Goal: Check status: Check status

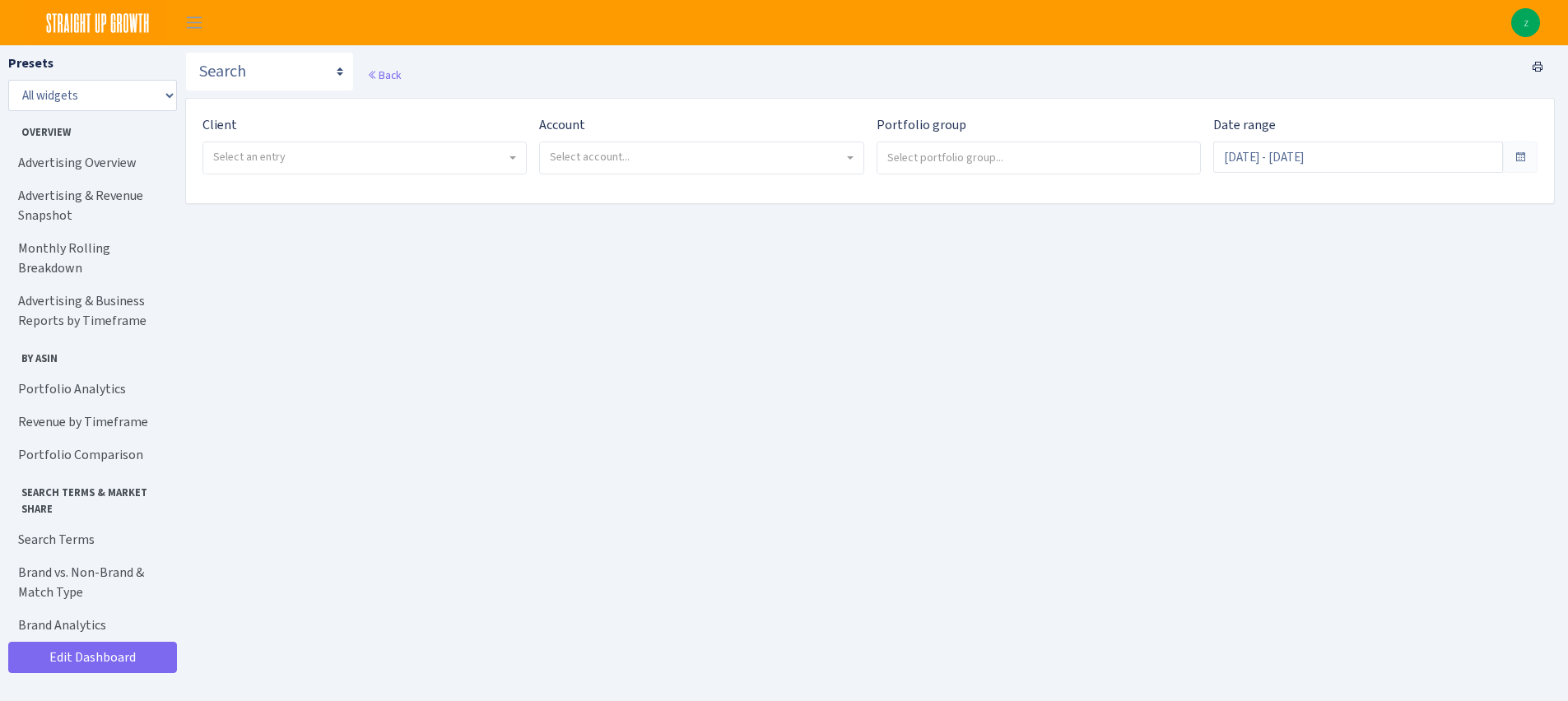
click at [433, 149] on span "Select an entry" at bounding box center [359, 157] width 293 height 16
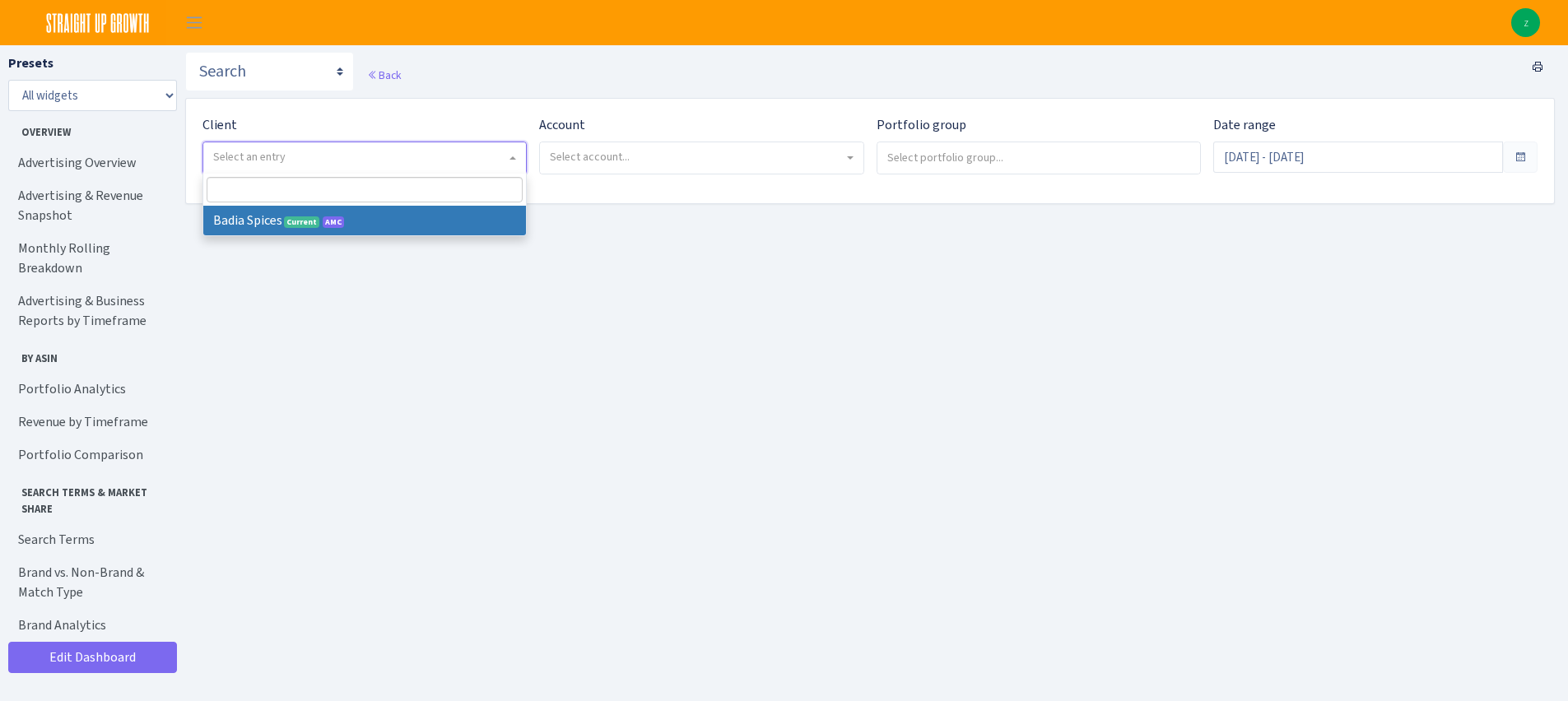
select select "444"
select select
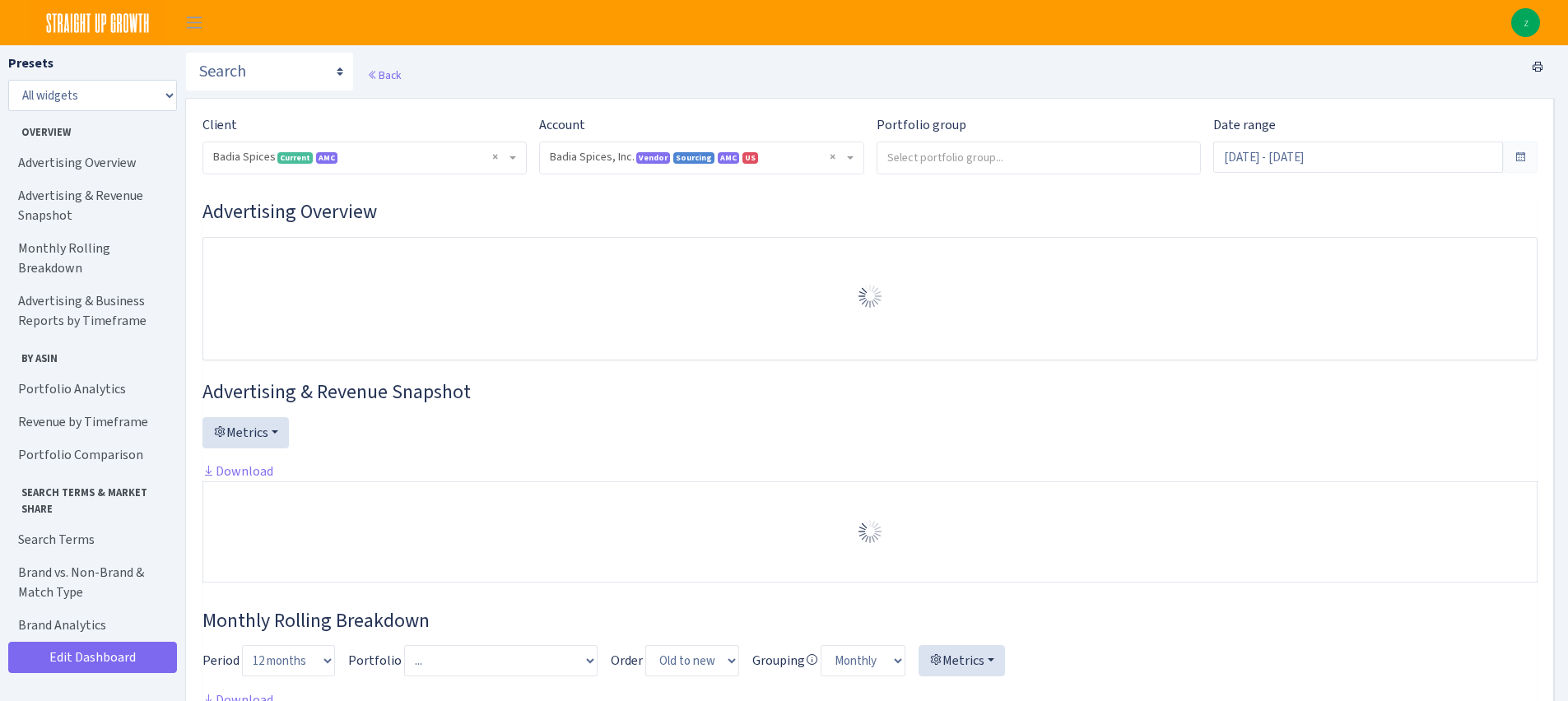
select select "2762984522817418"
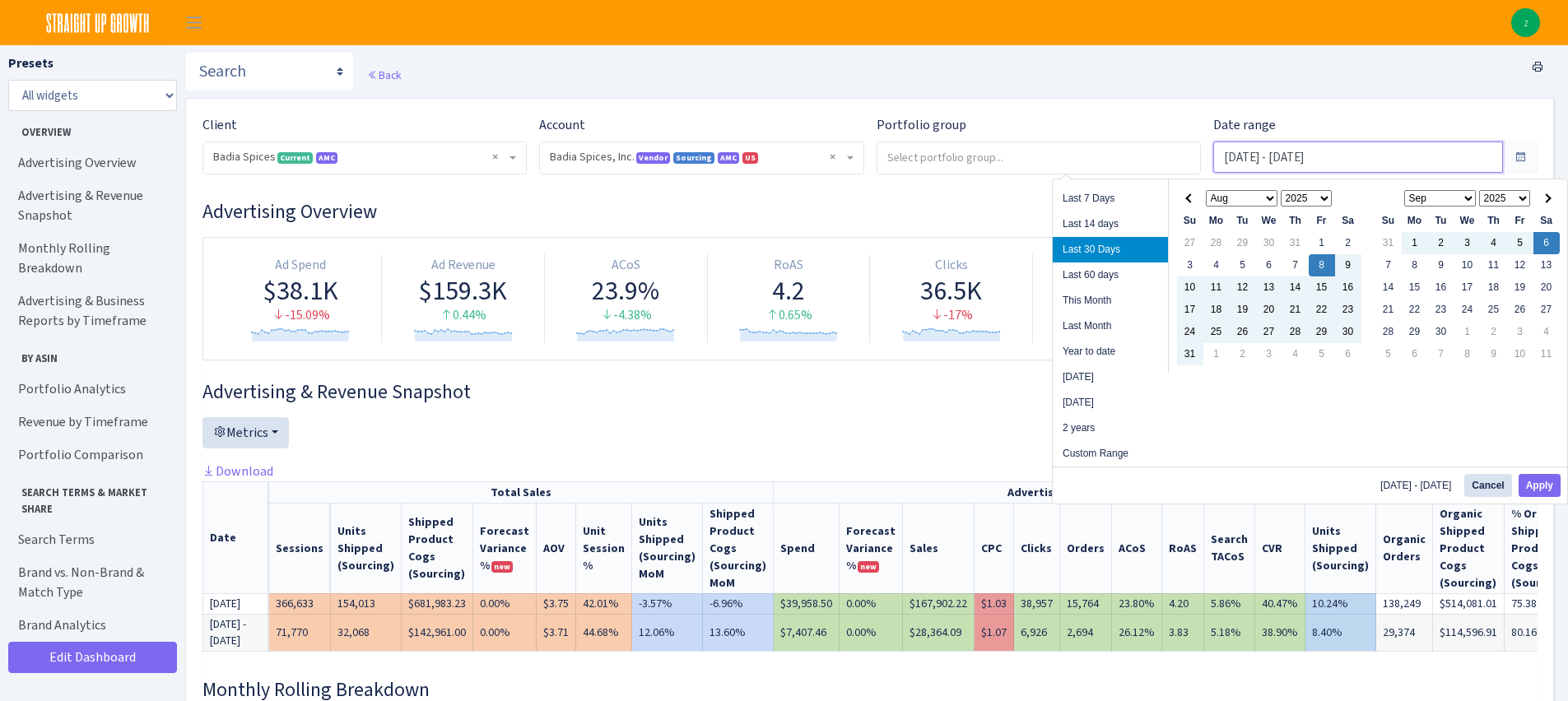
click at [1226, 160] on input "[DATE] - [DATE]" at bounding box center [1358, 157] width 289 height 31
click at [1127, 248] on li "Last 30 Days" at bounding box center [1111, 250] width 115 height 26
click at [1264, 164] on input "[DATE] - [DATE]" at bounding box center [1358, 157] width 289 height 31
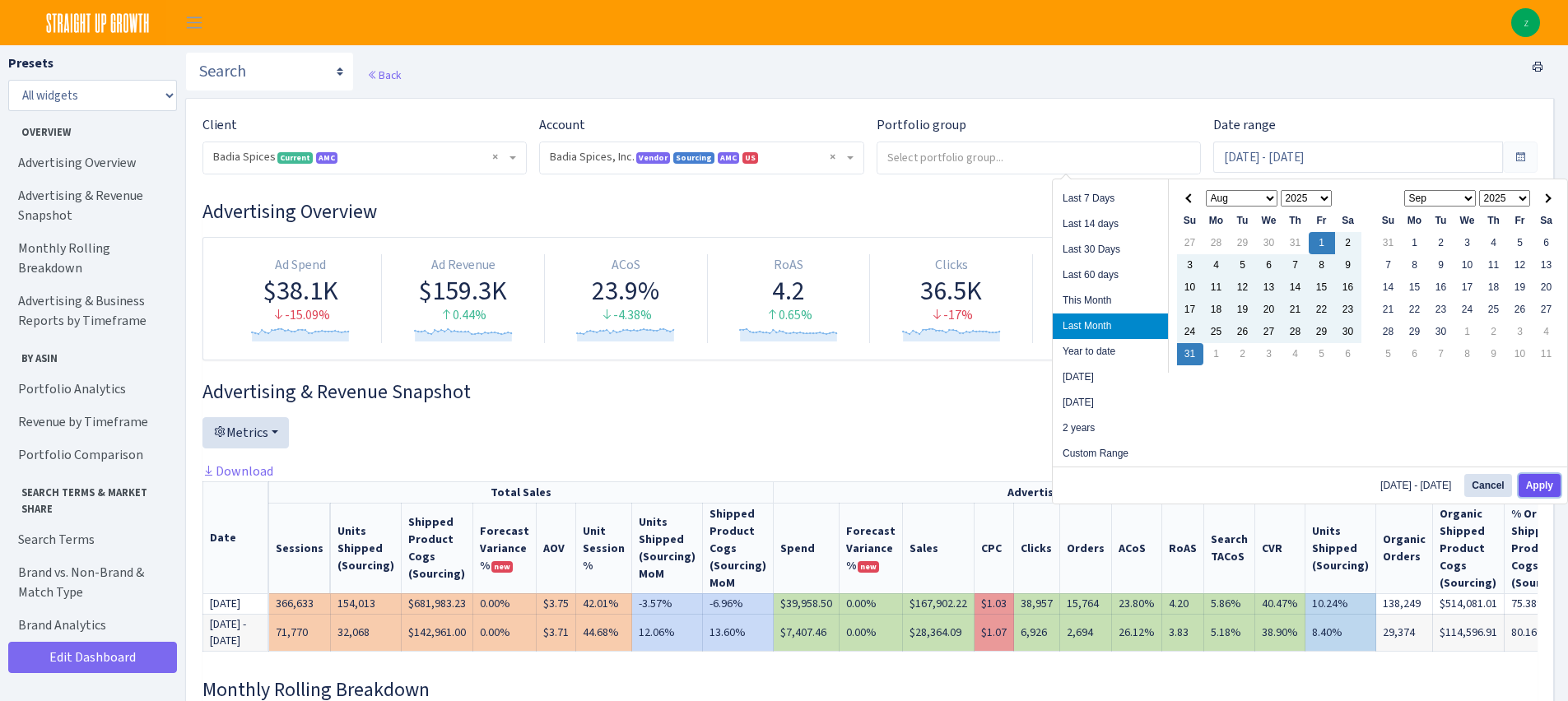
click at [1540, 487] on button "Apply" at bounding box center [1539, 485] width 42 height 23
type input "[DATE] - [DATE]"
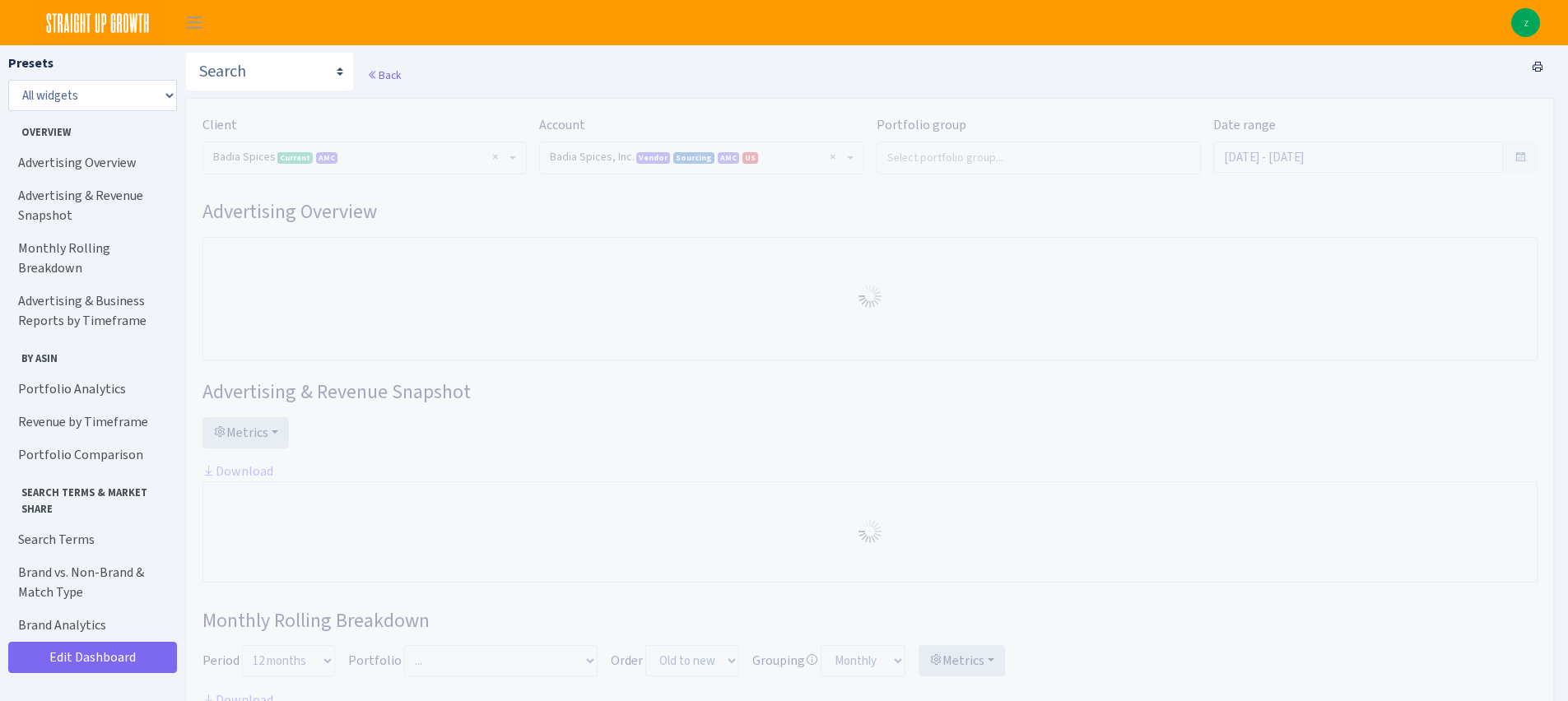
select select "2762984522817418"
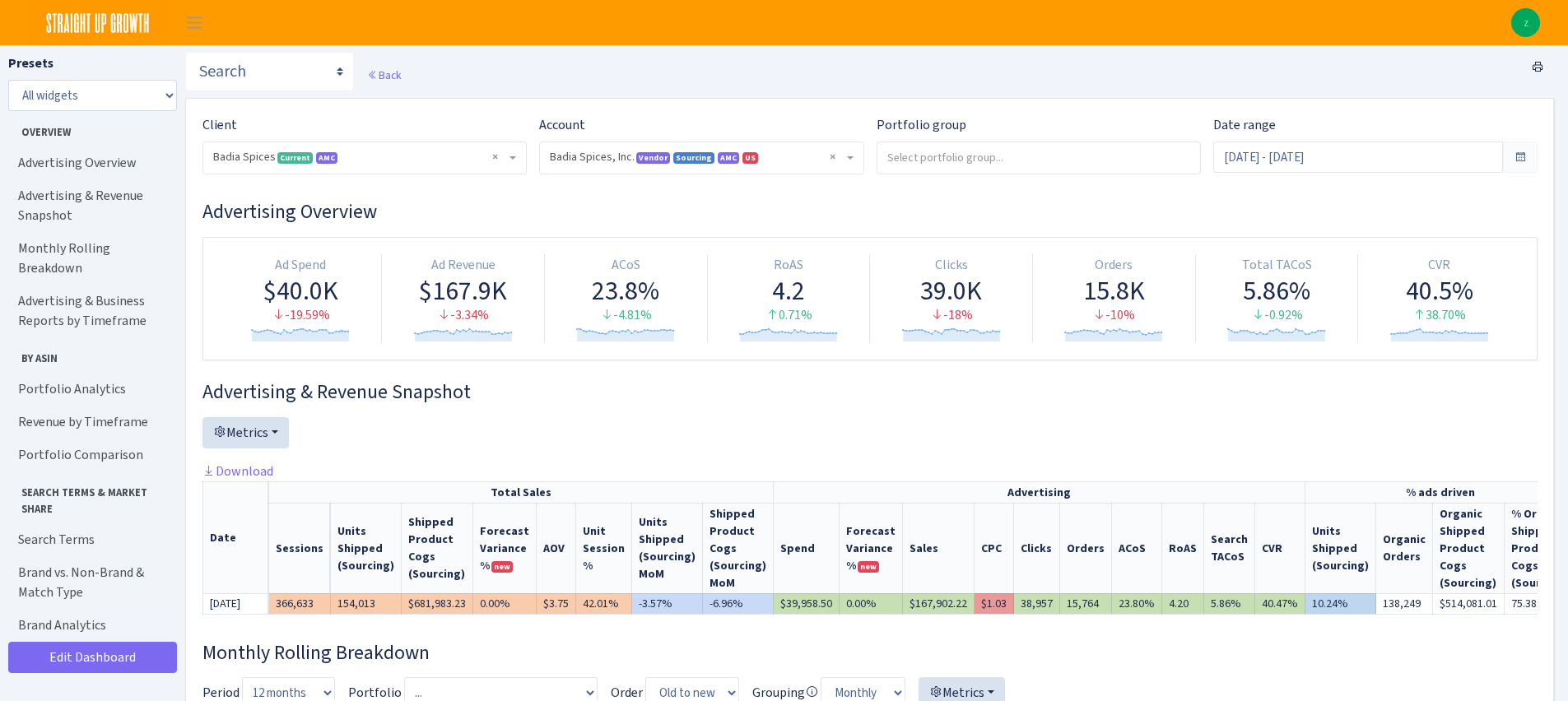
click at [1185, 414] on div "Advertising & Revenue Snapshot Metrics Sessions Units Shipped (Sourcing) Shippe…" at bounding box center [869, 504] width 1335 height 248
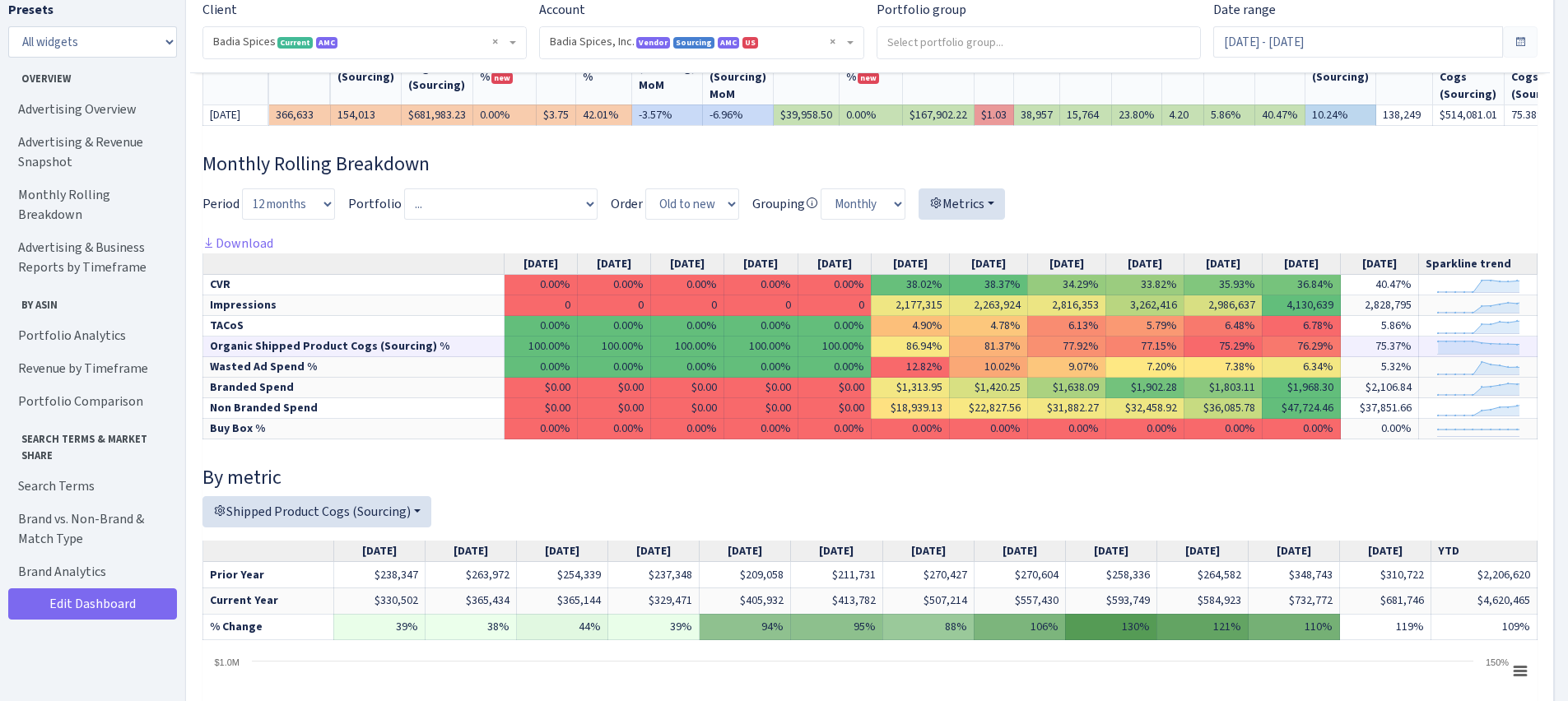
scroll to position [497, 0]
